Goal: Task Accomplishment & Management: Manage account settings

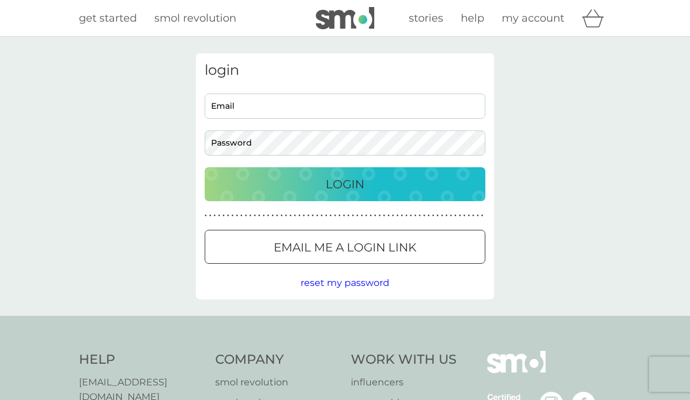
click at [314, 105] on input "Email" at bounding box center [345, 106] width 281 height 25
type input "[PERSON_NAME][EMAIL_ADDRESS][DOMAIN_NAME]"
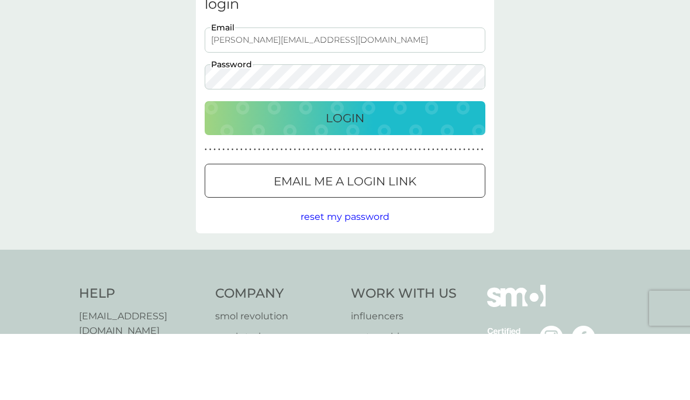
click at [393, 175] on div "Login" at bounding box center [344, 184] width 257 height 19
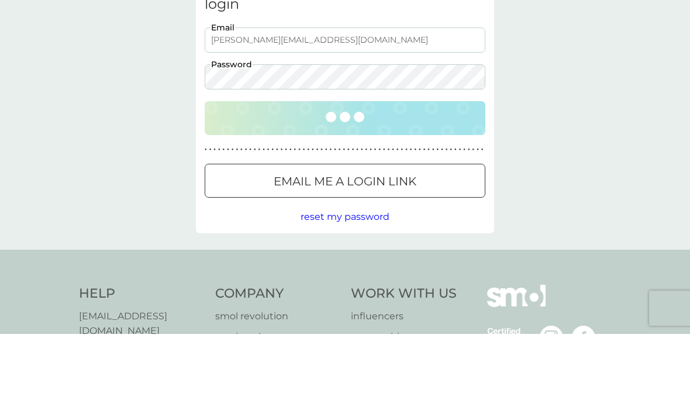
scroll to position [66, 0]
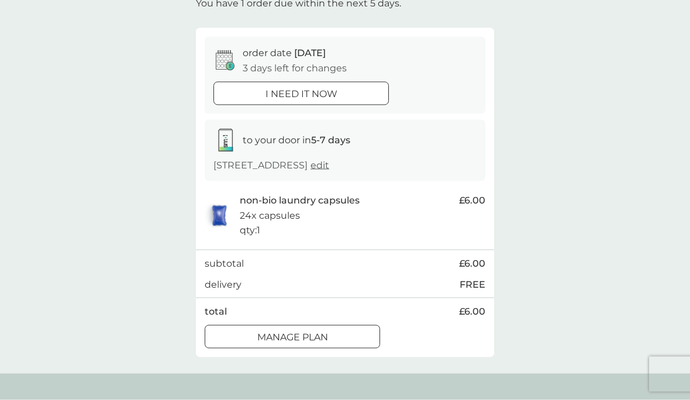
scroll to position [78, 0]
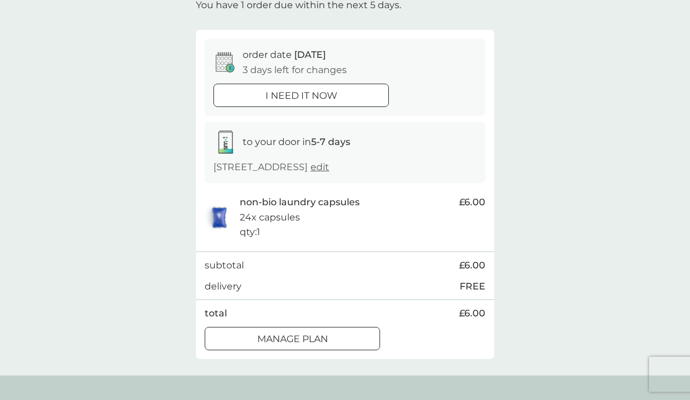
click at [339, 333] on div "Manage plan" at bounding box center [292, 339] width 174 height 15
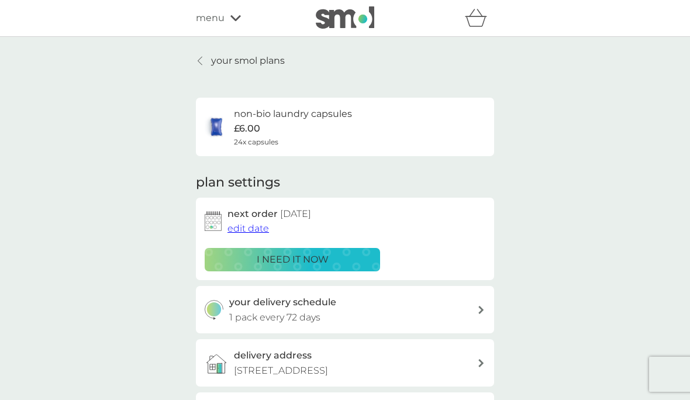
click at [260, 226] on span "edit date" at bounding box center [249, 228] width 42 height 11
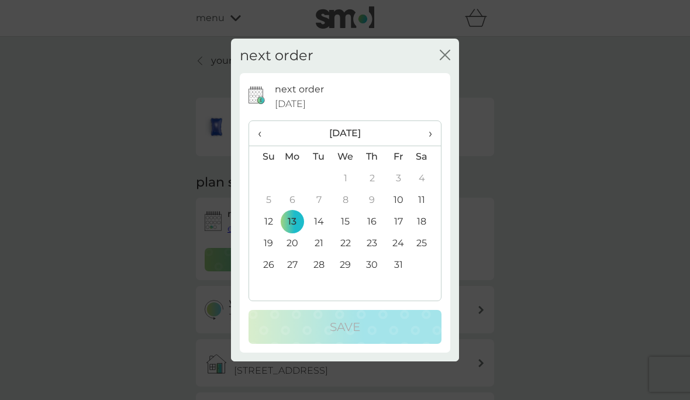
click at [300, 255] on td "20" at bounding box center [292, 244] width 27 height 22
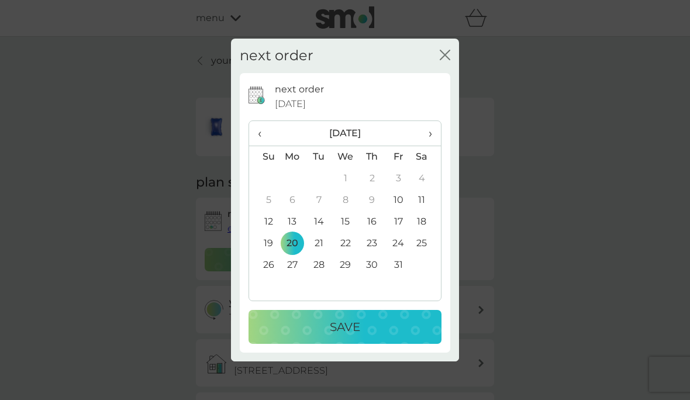
click at [380, 336] on div "Save" at bounding box center [345, 327] width 170 height 19
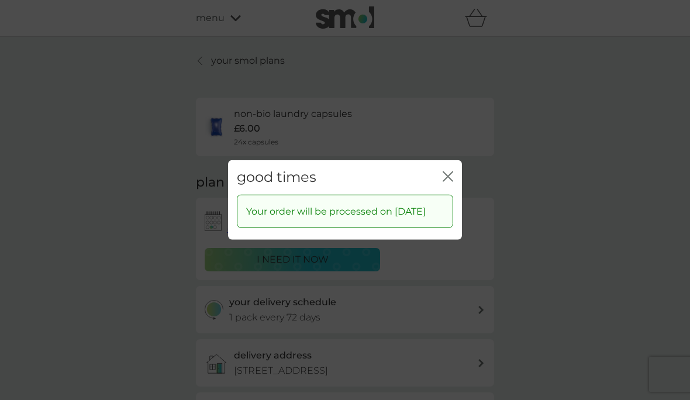
click at [445, 182] on icon "close" at bounding box center [448, 176] width 11 height 11
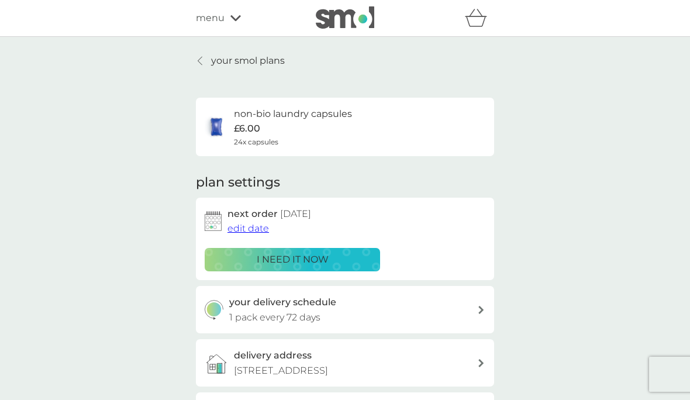
click at [328, 256] on p "i need it now" at bounding box center [293, 259] width 72 height 15
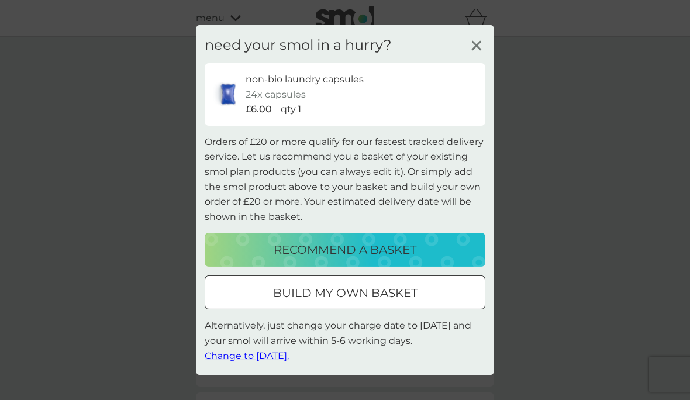
click at [480, 50] on line at bounding box center [476, 46] width 9 height 9
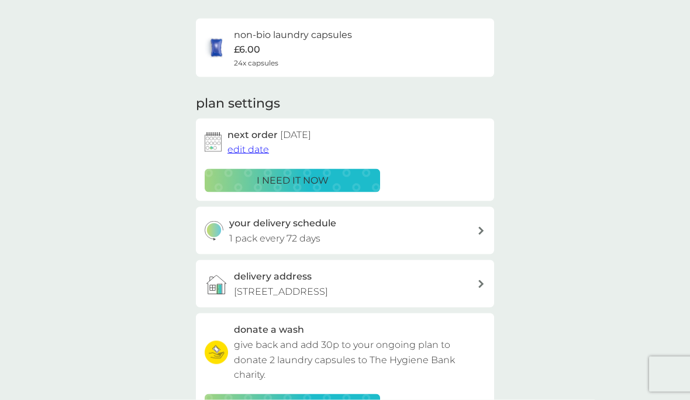
scroll to position [80, 0]
click at [253, 147] on span "edit date" at bounding box center [249, 148] width 42 height 11
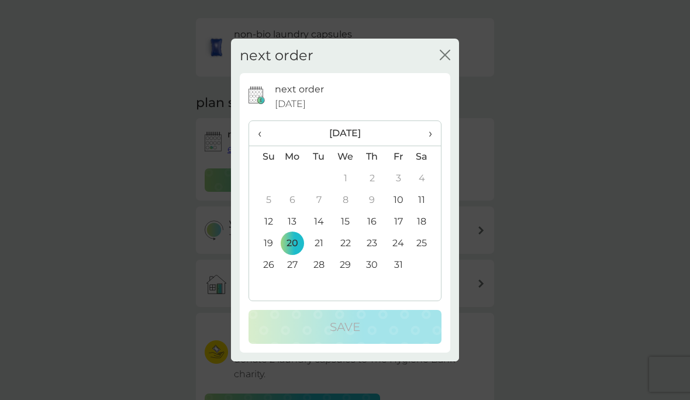
click at [349, 255] on td "22" at bounding box center [345, 244] width 27 height 22
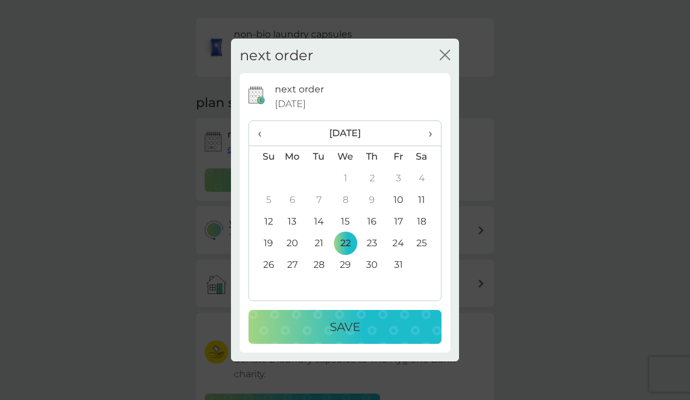
click at [374, 336] on div "Save" at bounding box center [345, 327] width 170 height 19
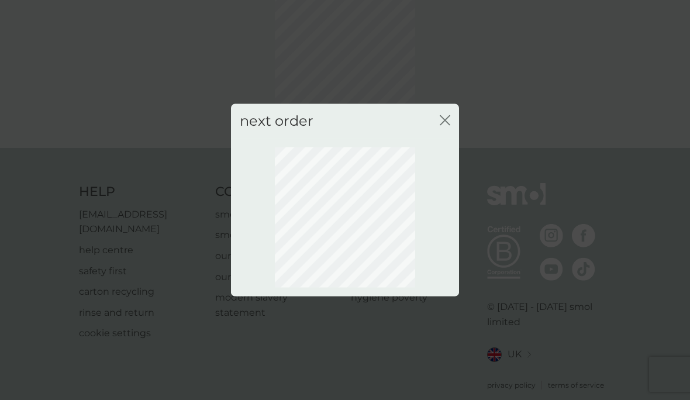
scroll to position [37, 0]
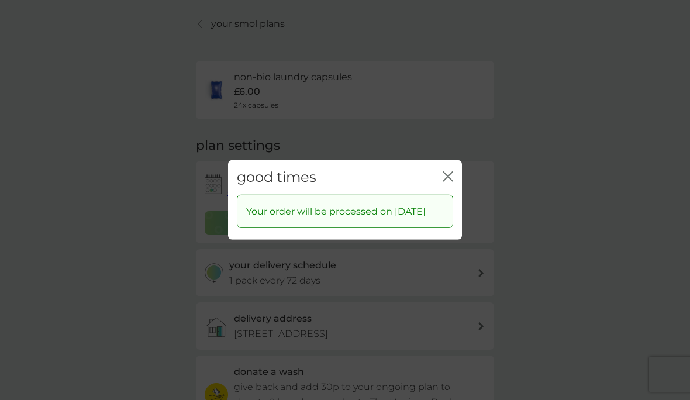
click at [449, 181] on icon "close" at bounding box center [450, 176] width 5 height 9
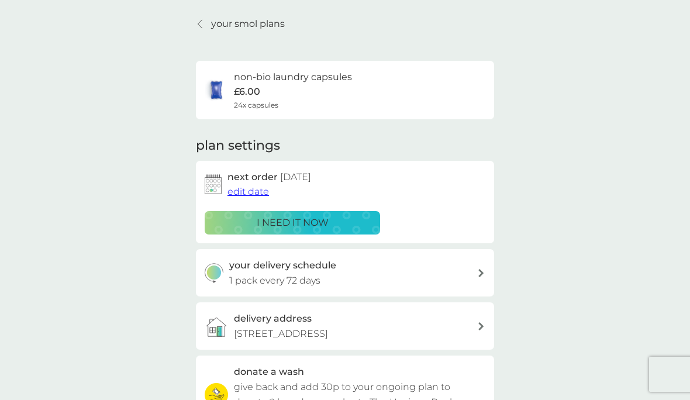
scroll to position [0, 0]
